Goal: Information Seeking & Learning: Check status

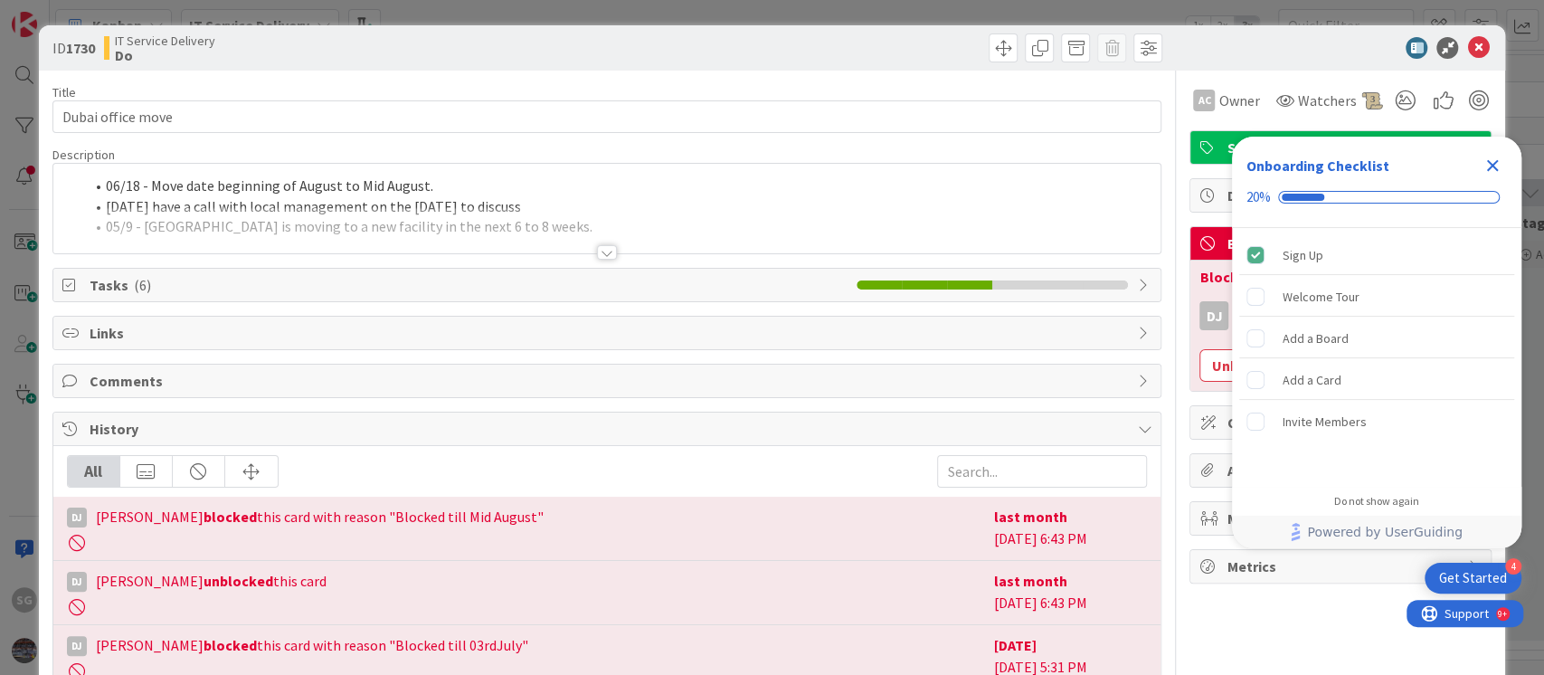
click at [1495, 167] on icon "Close Checklist" at bounding box center [1493, 166] width 12 height 12
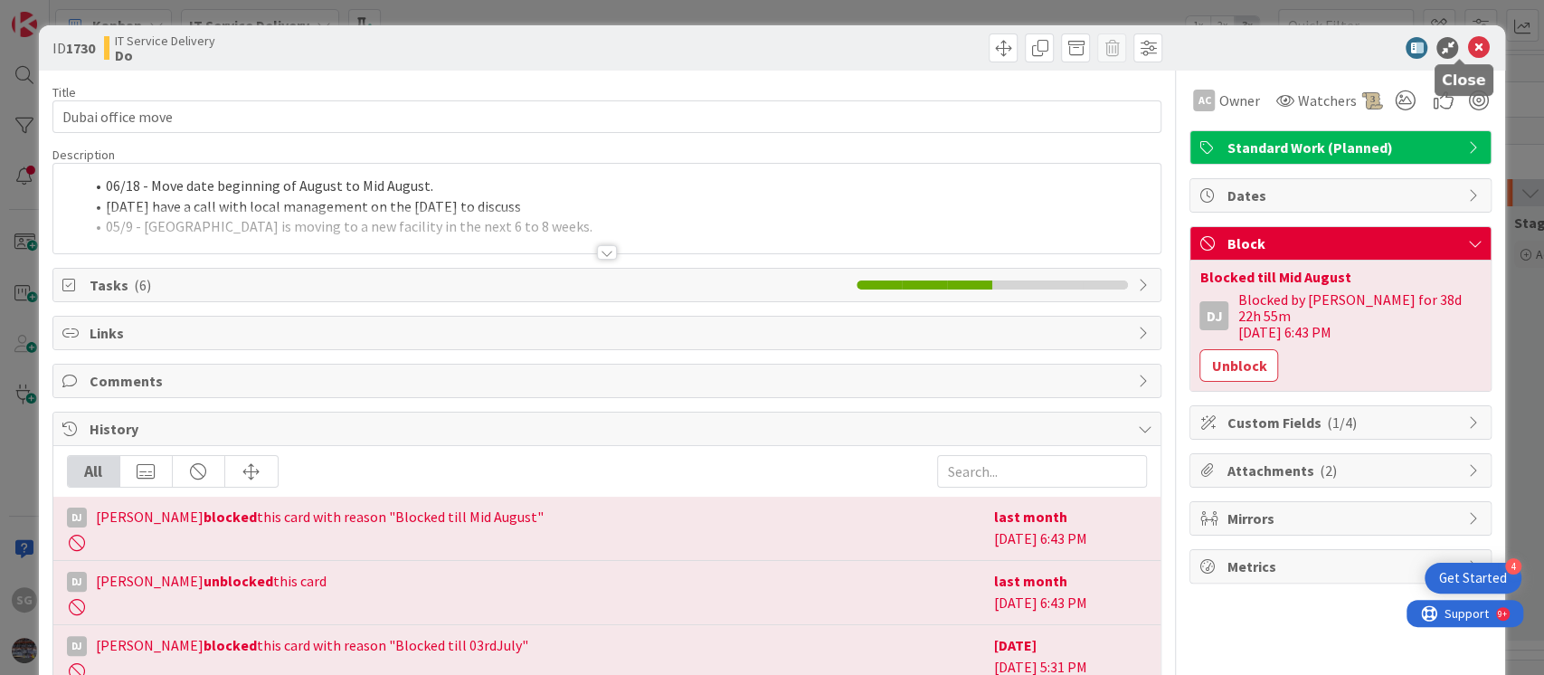
click at [1467, 47] on icon at bounding box center [1478, 48] width 22 height 22
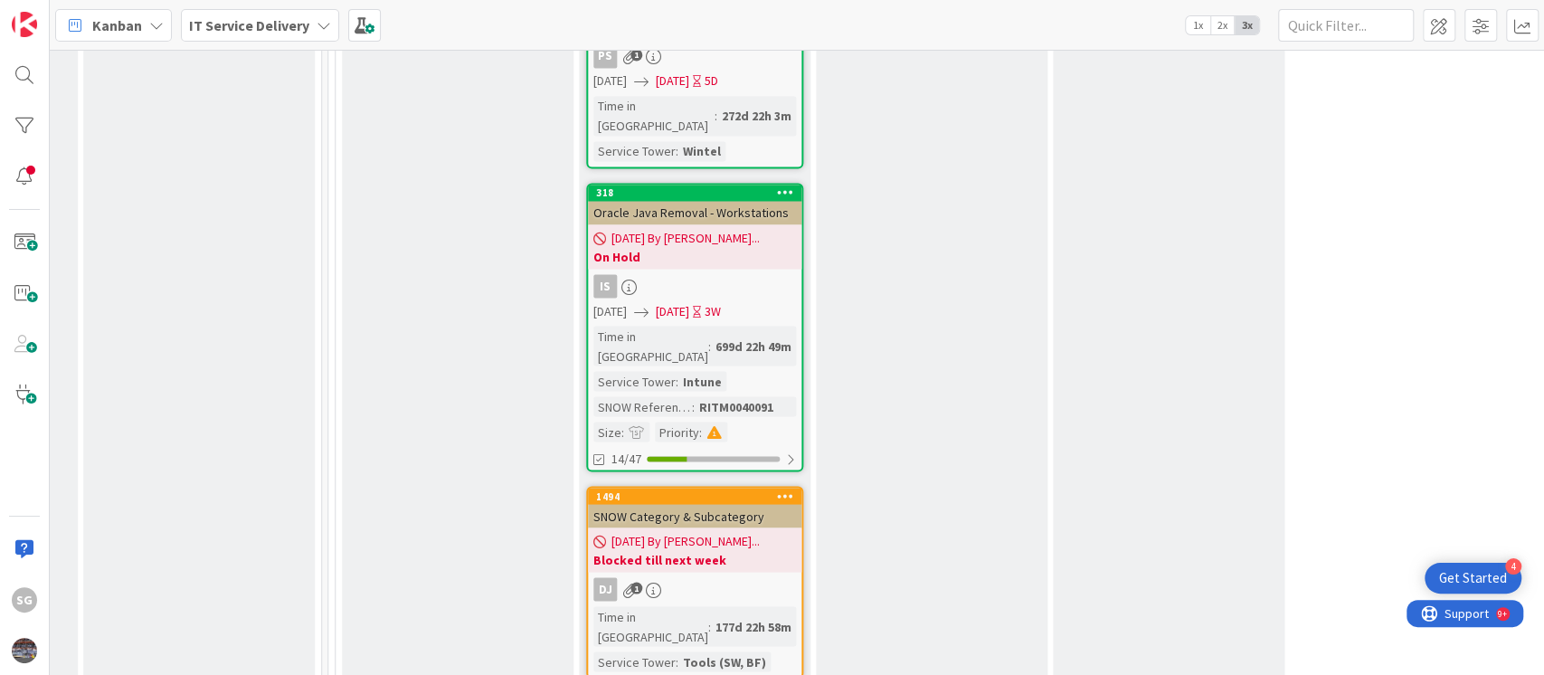
scroll to position [7340, 928]
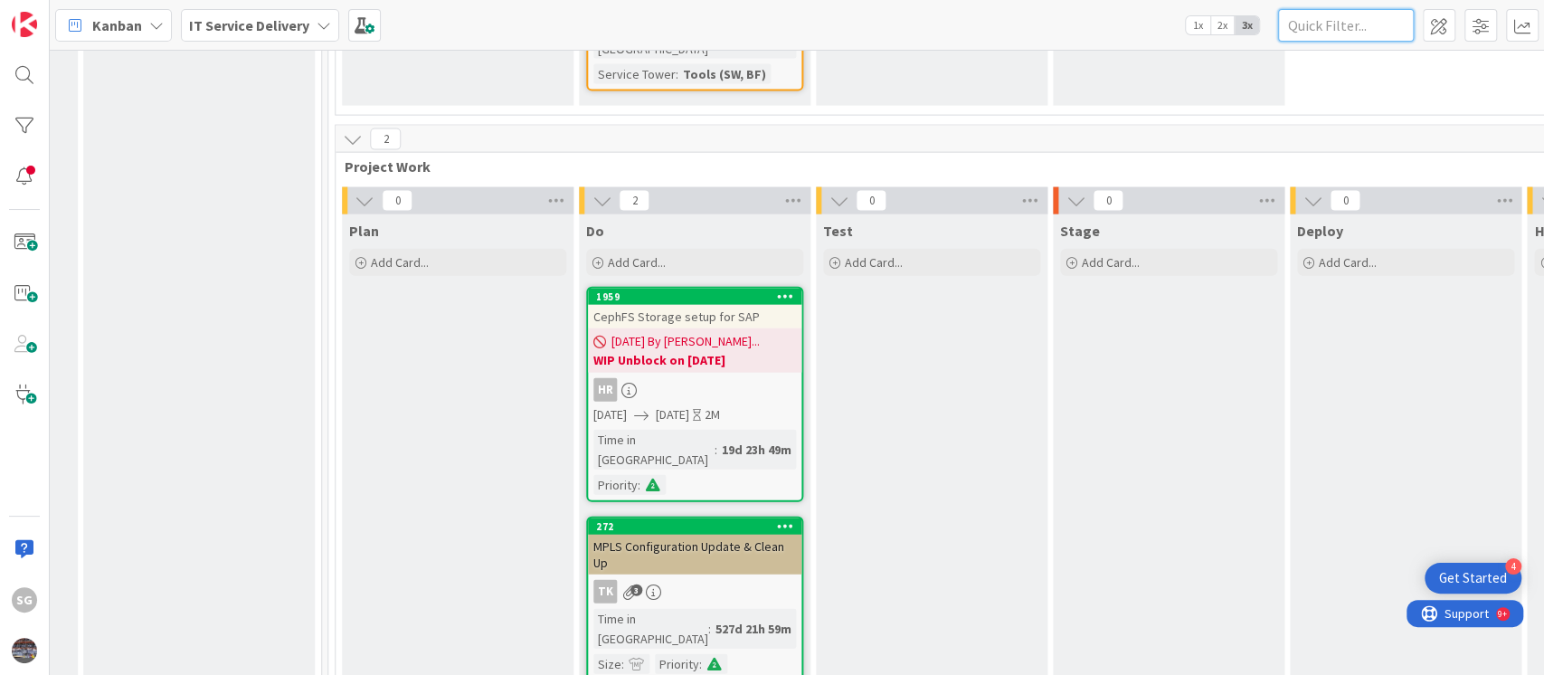
click at [1368, 12] on input "text" at bounding box center [1346, 25] width 136 height 33
paste input "1786"
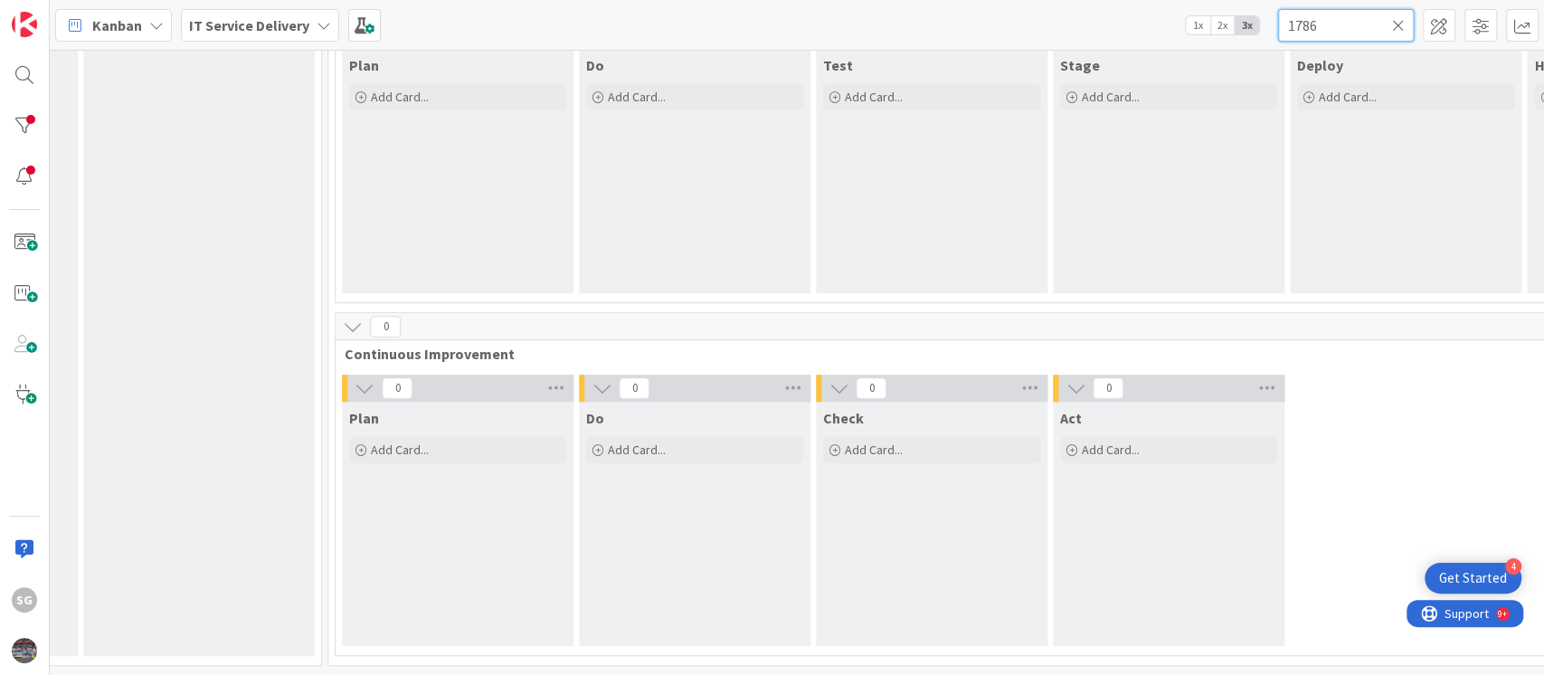
scroll to position [924, 928]
type input "1786"
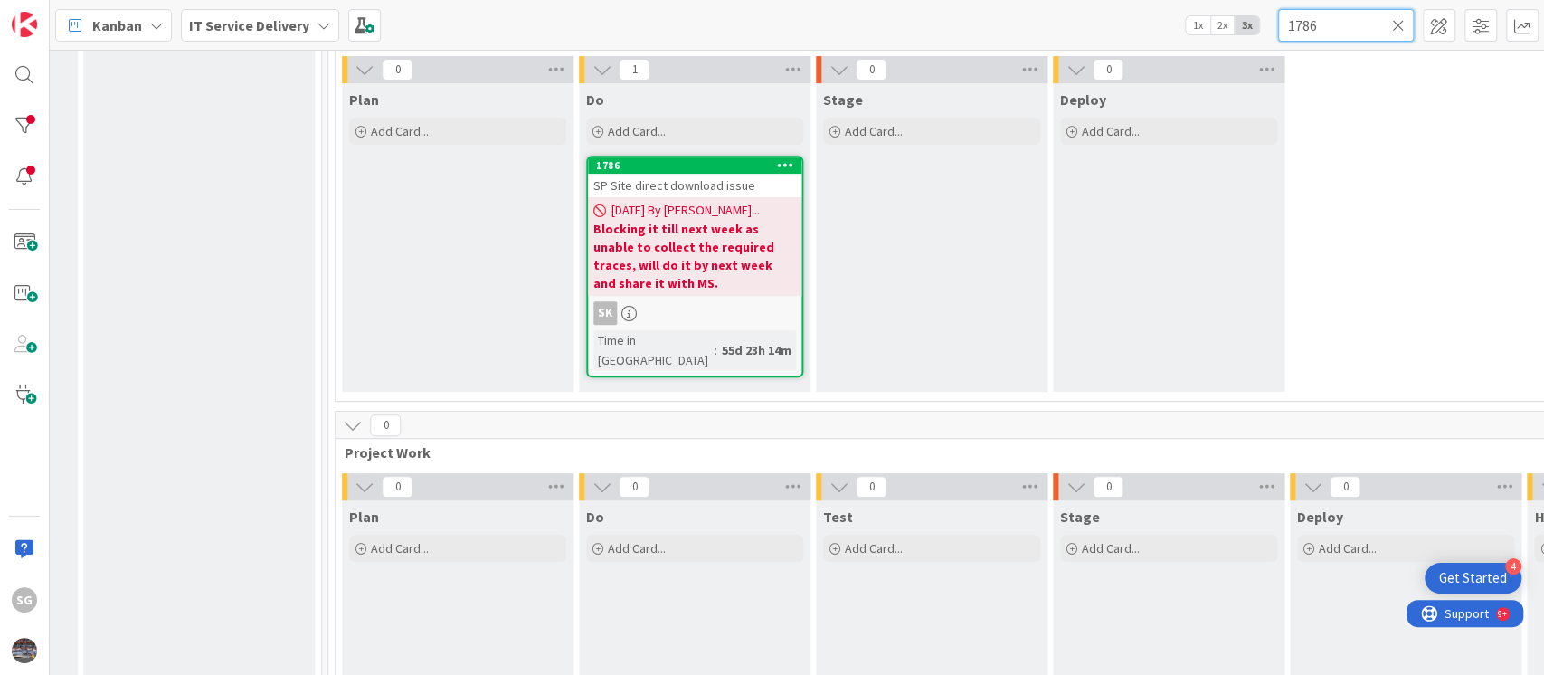
scroll to position [482, 928]
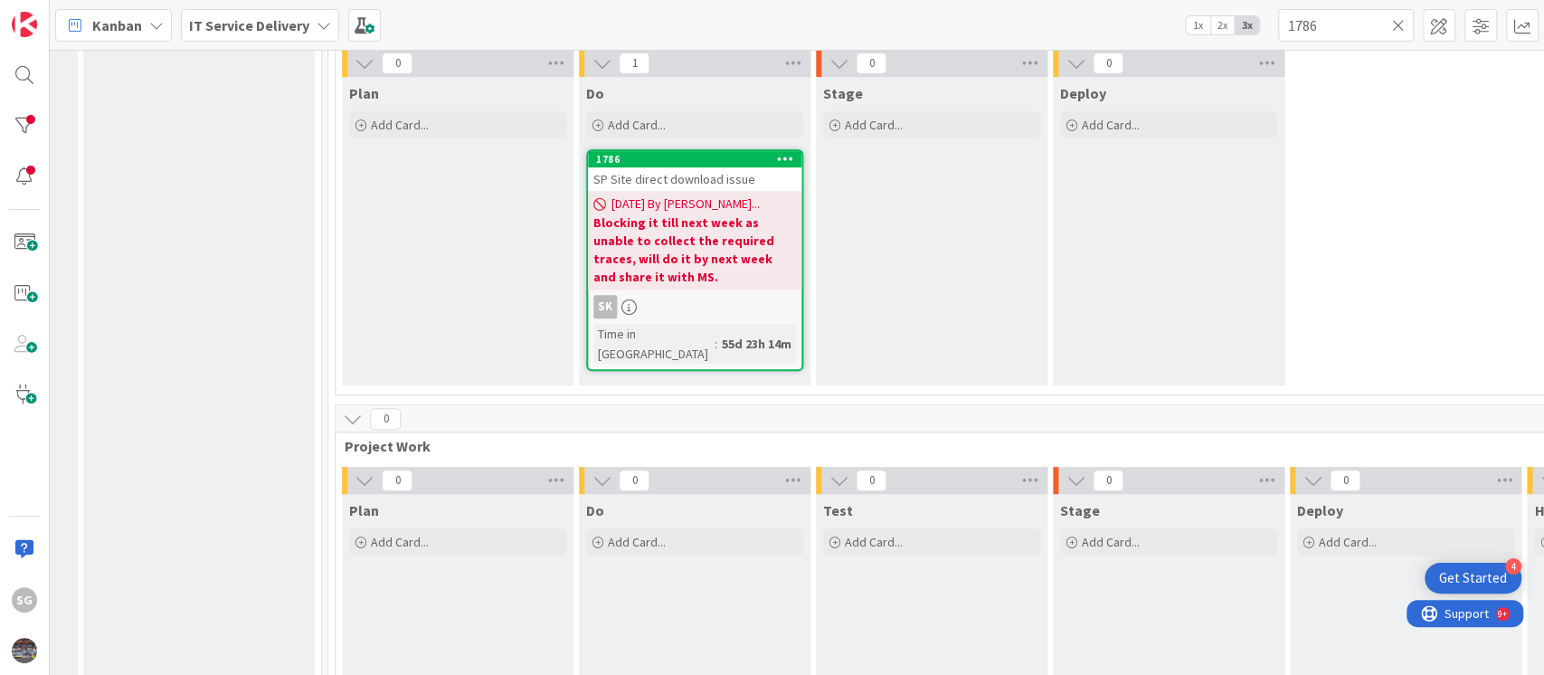
click at [692, 173] on span "SP Site direct download issue" at bounding box center [674, 179] width 162 height 16
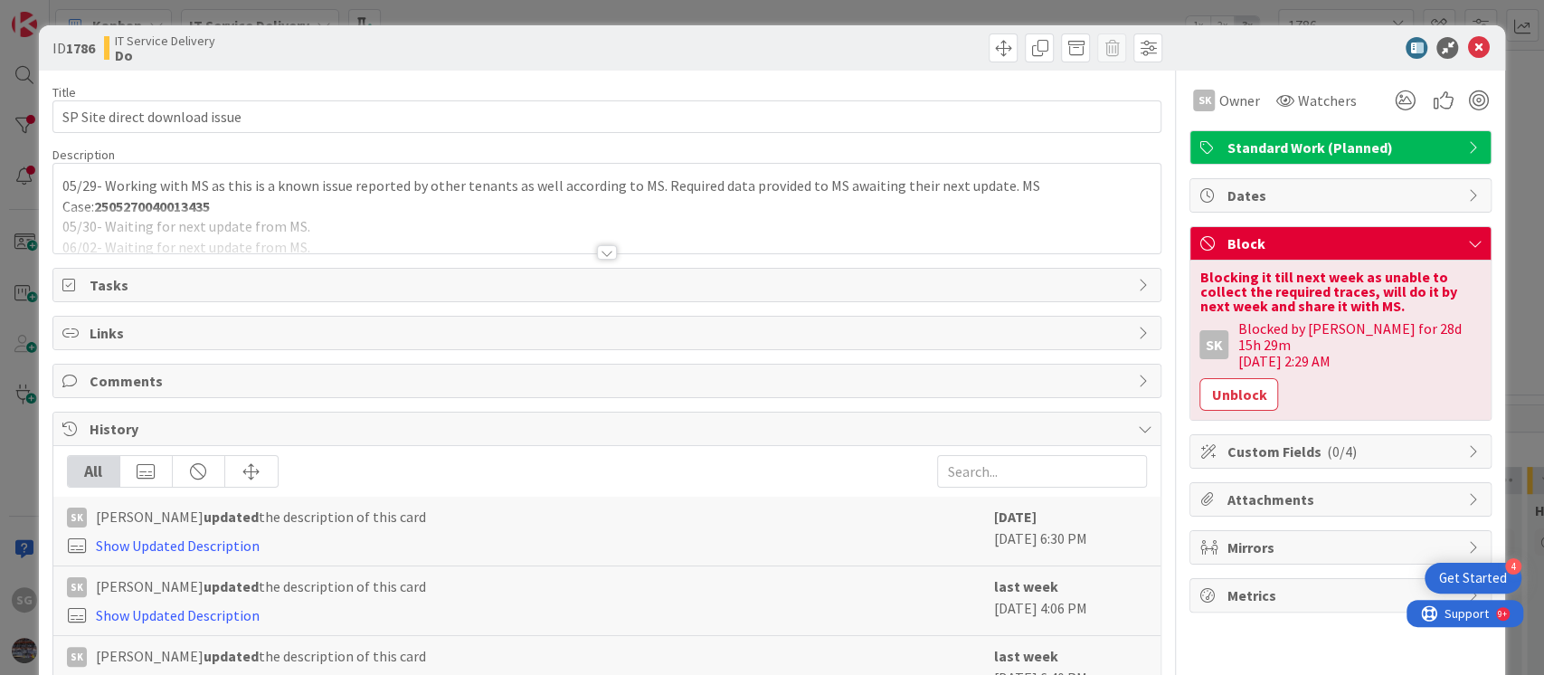
click at [605, 251] on div at bounding box center [607, 252] width 20 height 14
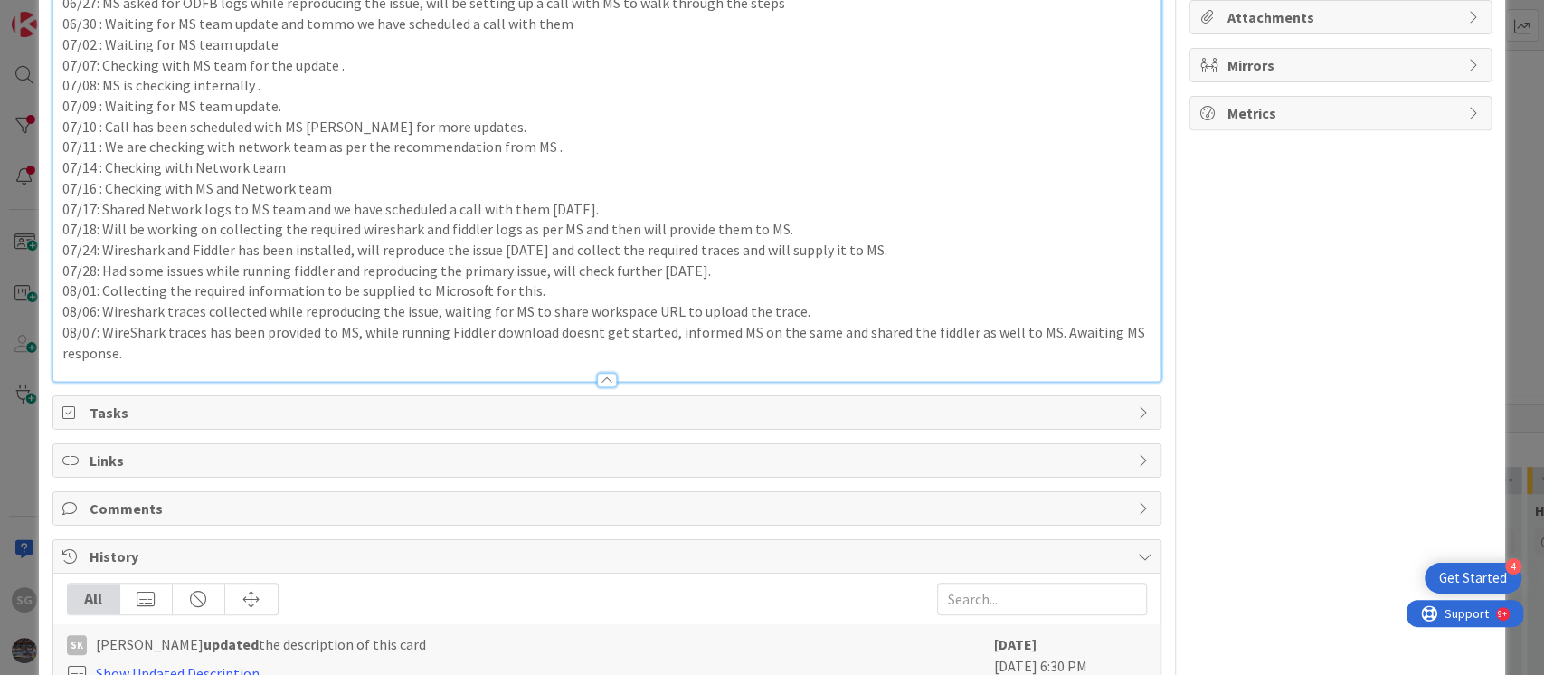
scroll to position [457, 0]
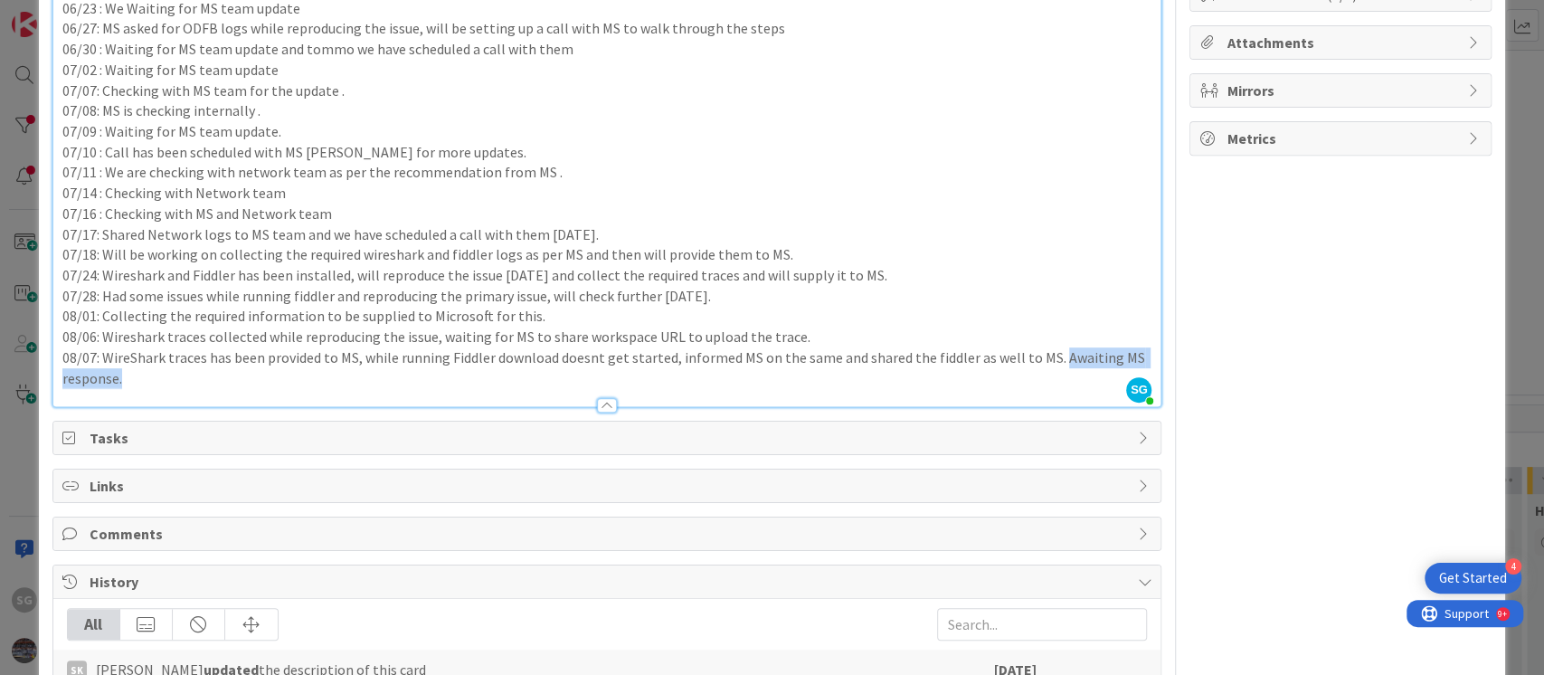
drag, startPoint x: 1049, startPoint y: 355, endPoint x: 1054, endPoint y: 371, distance: 16.9
click at [1054, 371] on p "08/07: WireShark traces has been provided to MS, while running Fiddler download…" at bounding box center [607, 367] width 1090 height 41
copy p "Awaiting MS response."
